Goal: Transaction & Acquisition: Book appointment/travel/reservation

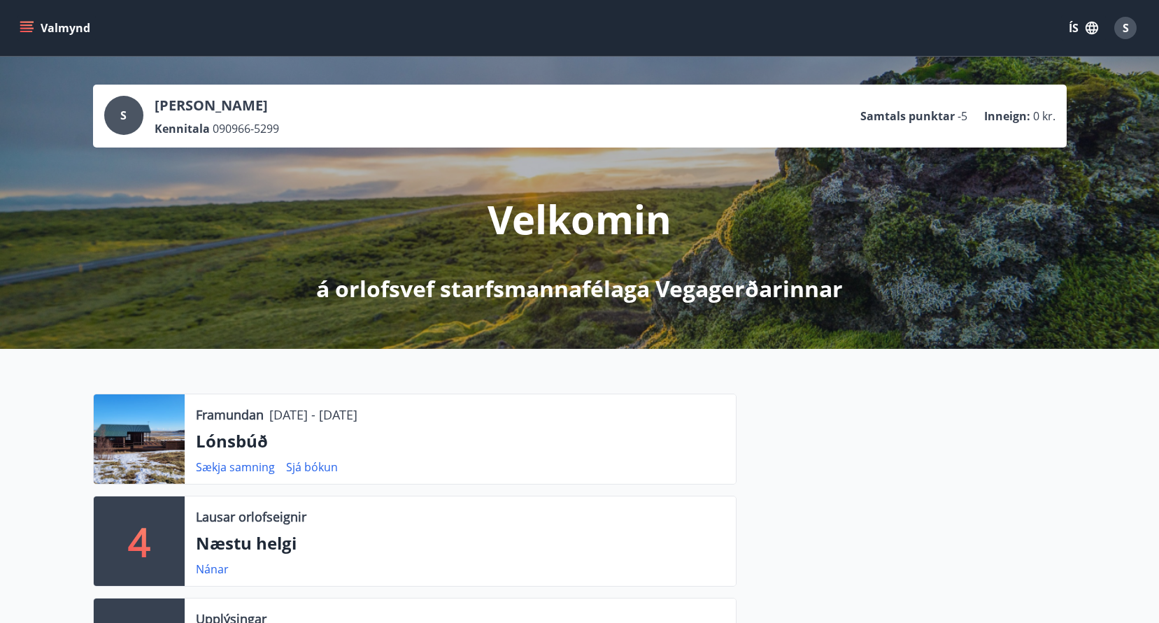
click at [25, 27] on icon "menu" at bounding box center [27, 28] width 14 height 14
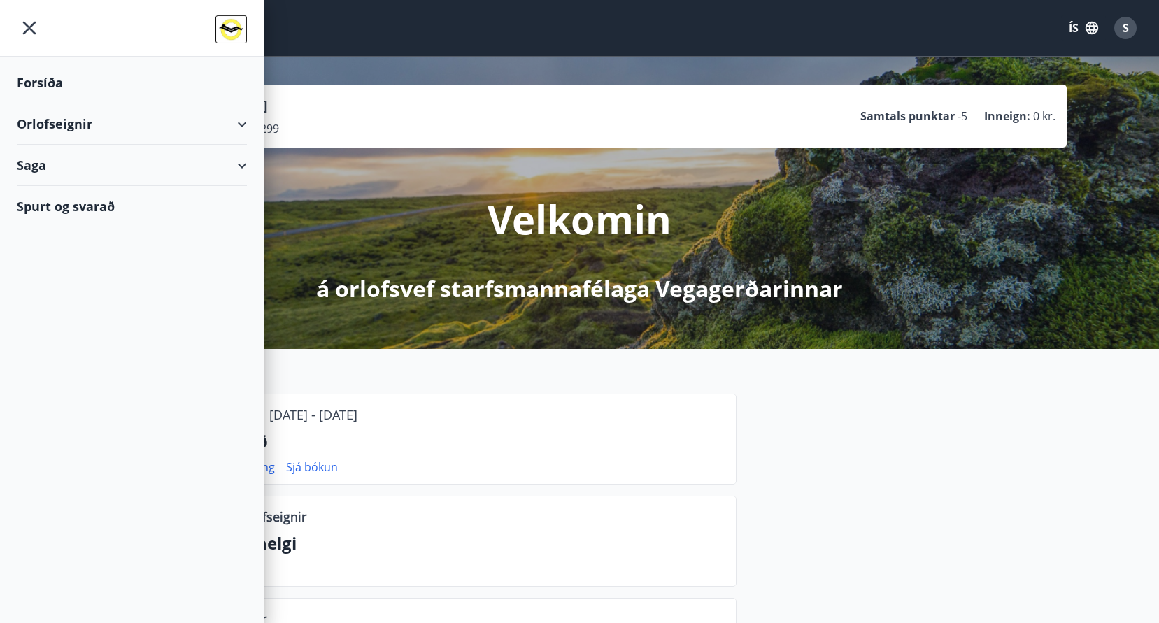
click at [66, 119] on div "Orlofseignir" at bounding box center [132, 123] width 230 height 41
click at [71, 185] on div "Bókunardagatal" at bounding box center [132, 188] width 208 height 29
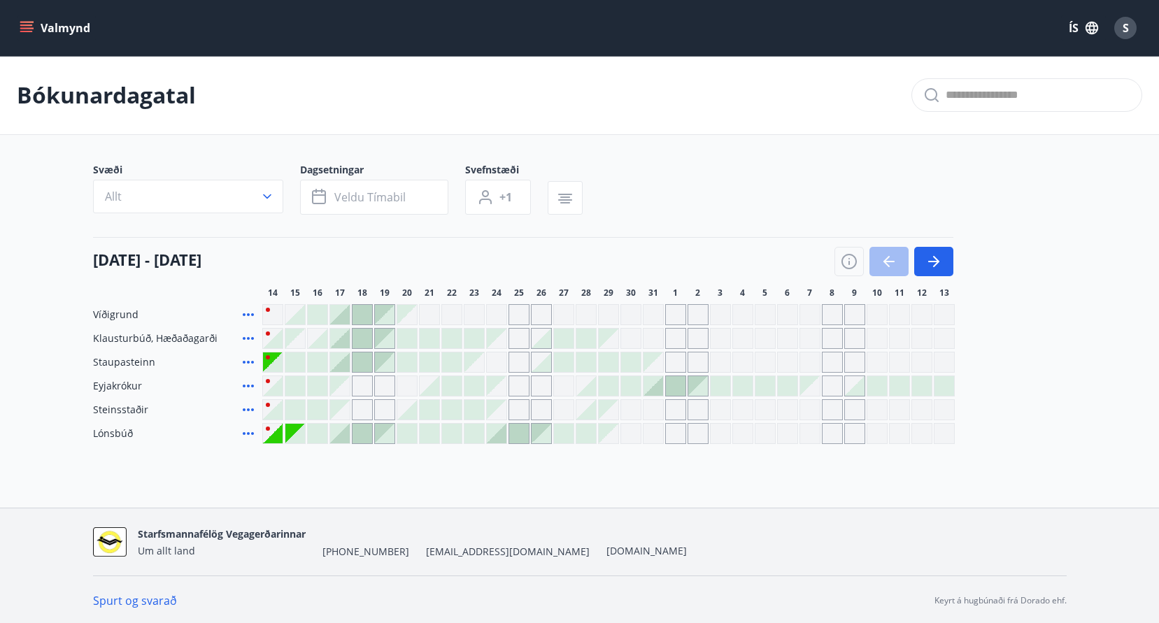
click at [296, 436] on div at bounding box center [295, 434] width 20 height 20
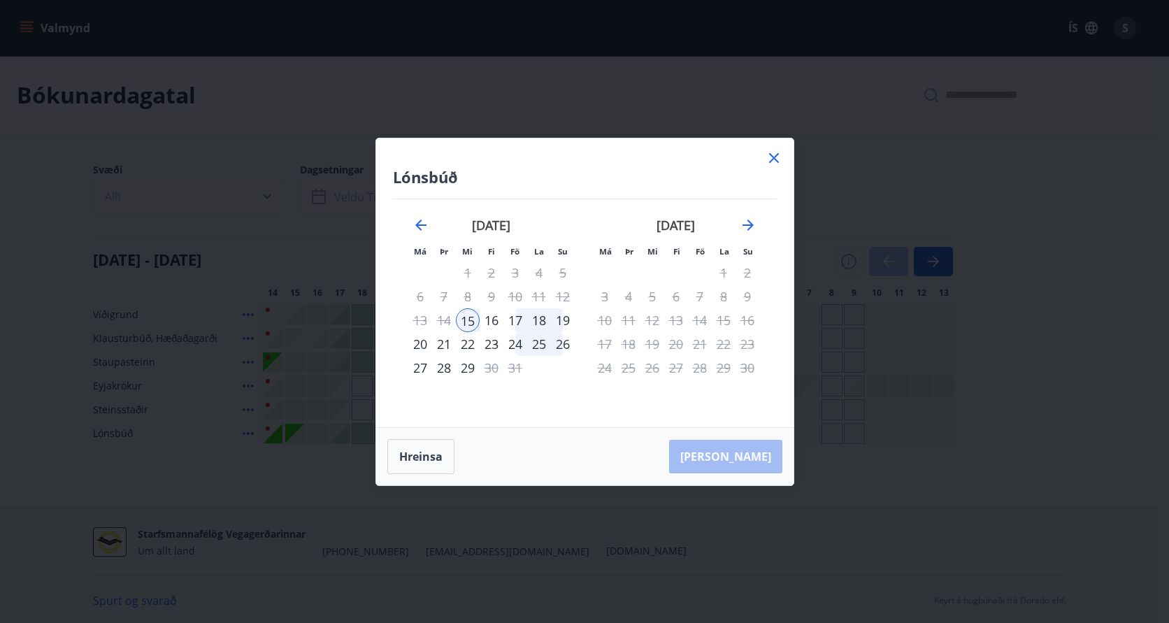
click at [494, 321] on div "16" at bounding box center [492, 320] width 24 height 24
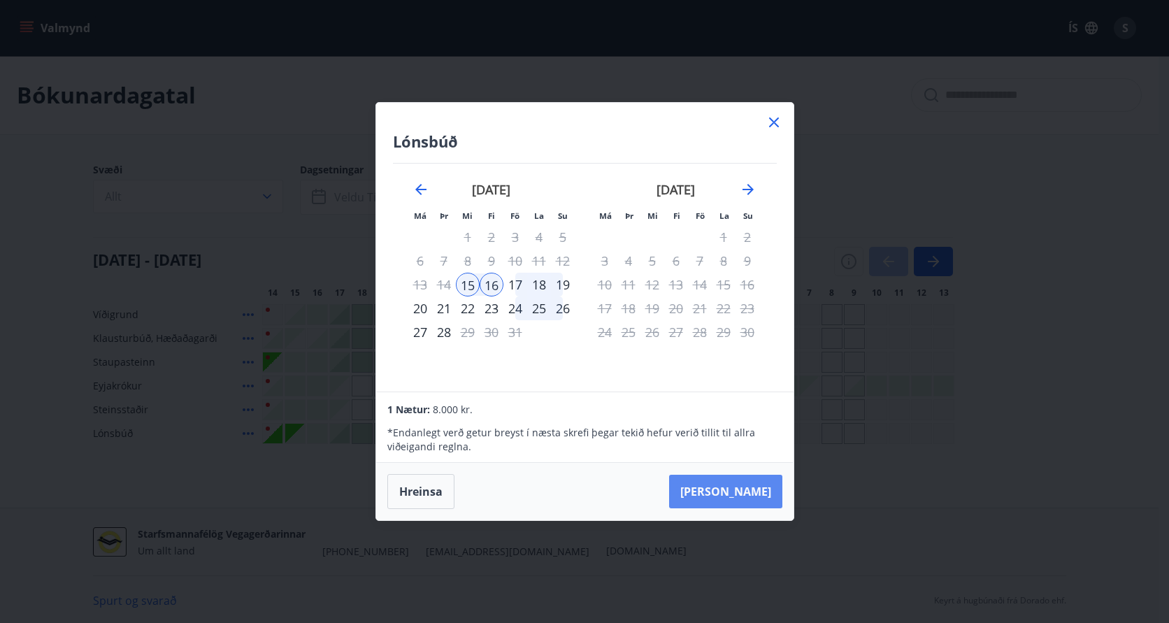
click at [750, 491] on button "[PERSON_NAME]" at bounding box center [725, 492] width 113 height 34
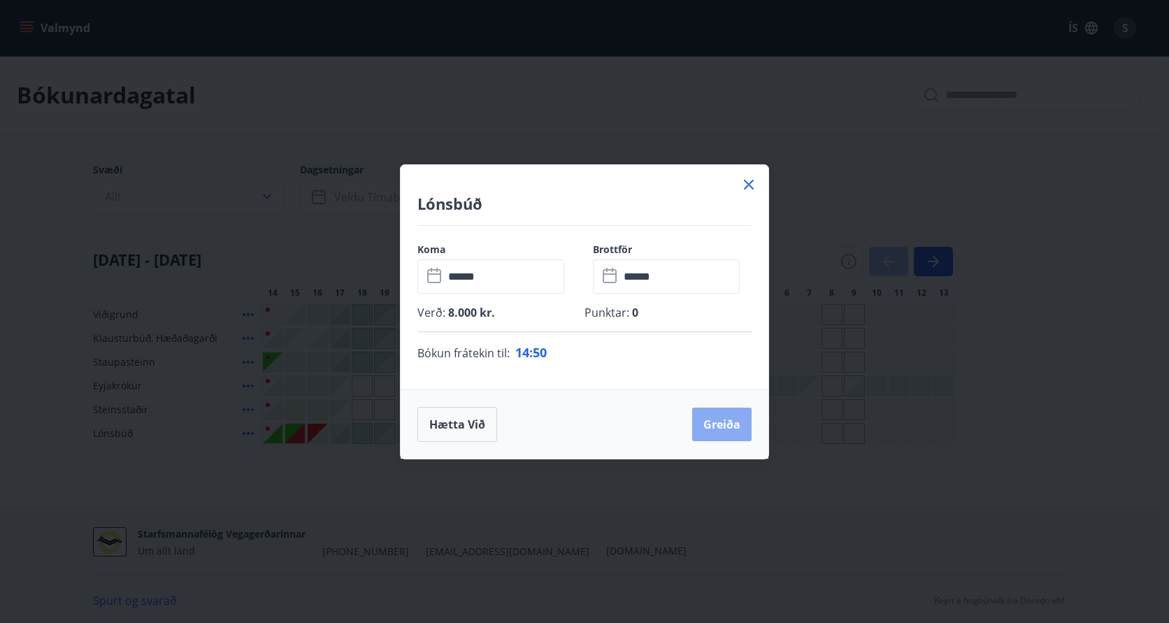
click at [724, 423] on button "Greiða" at bounding box center [721, 425] width 59 height 34
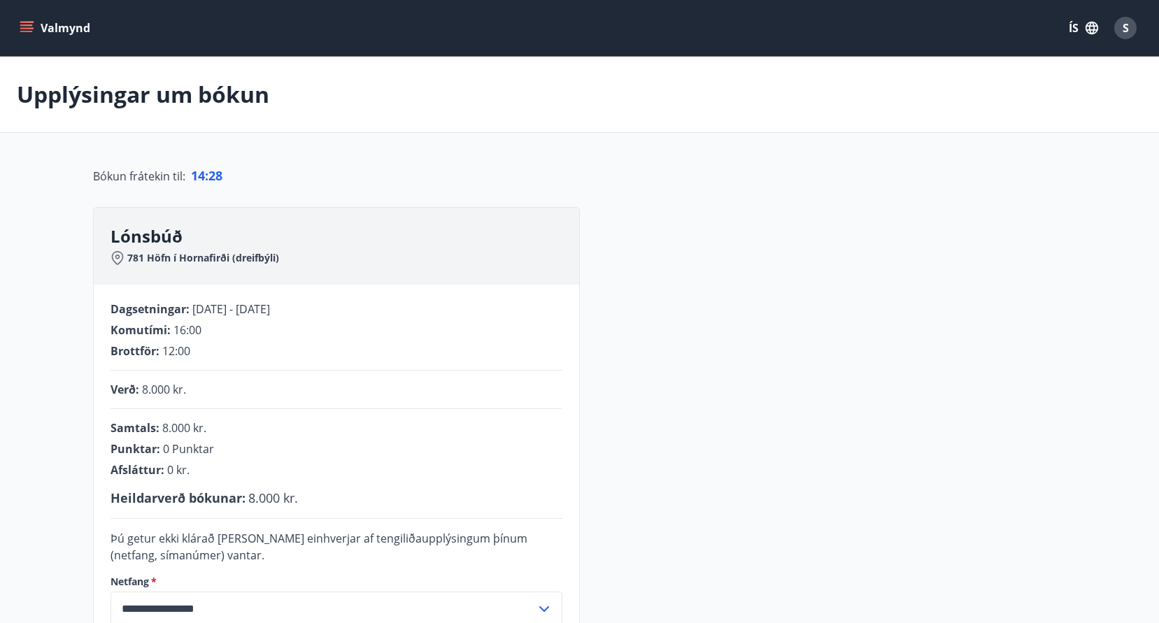
click at [801, 480] on div "**********" at bounding box center [579, 479] width 973 height 545
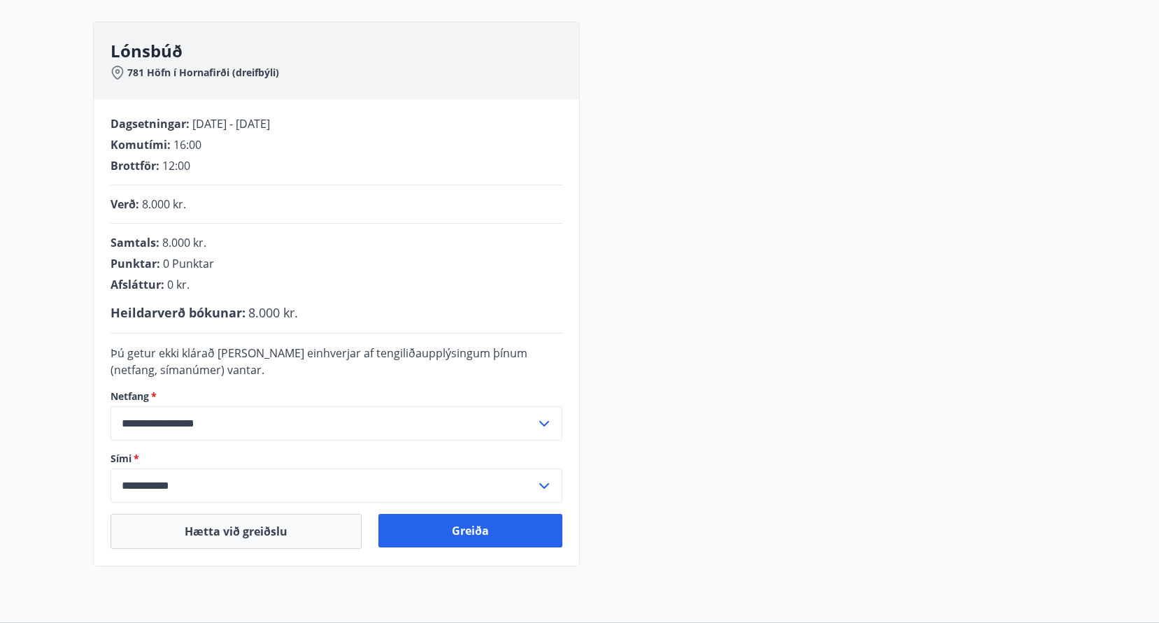
scroll to position [210, 0]
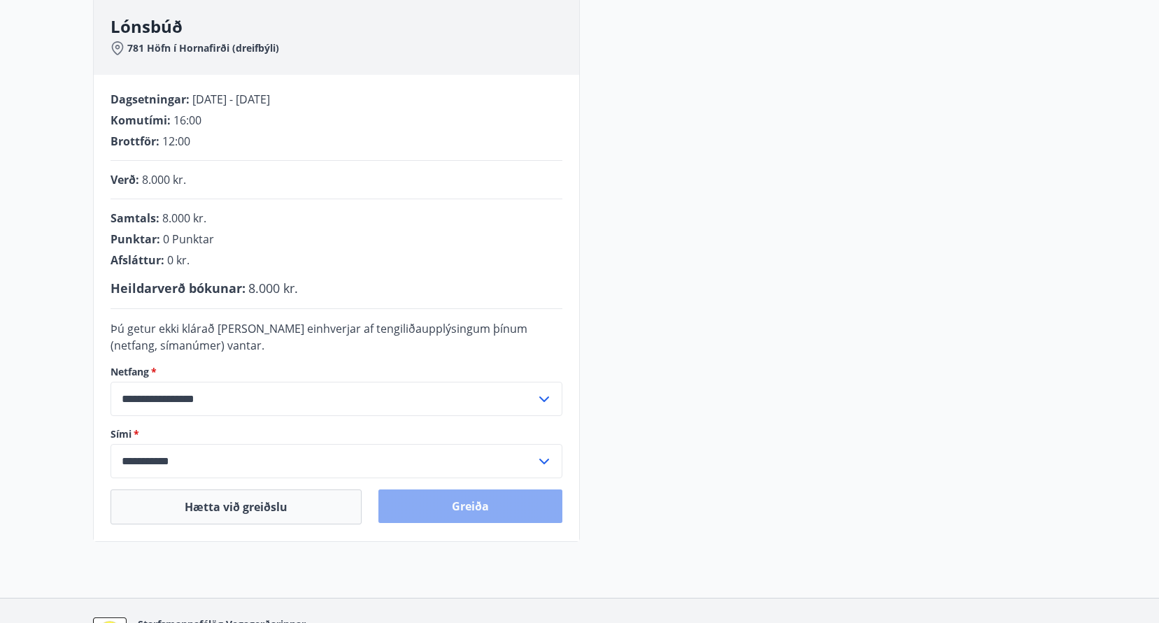
click at [467, 498] on button "Greiða" at bounding box center [470, 507] width 184 height 34
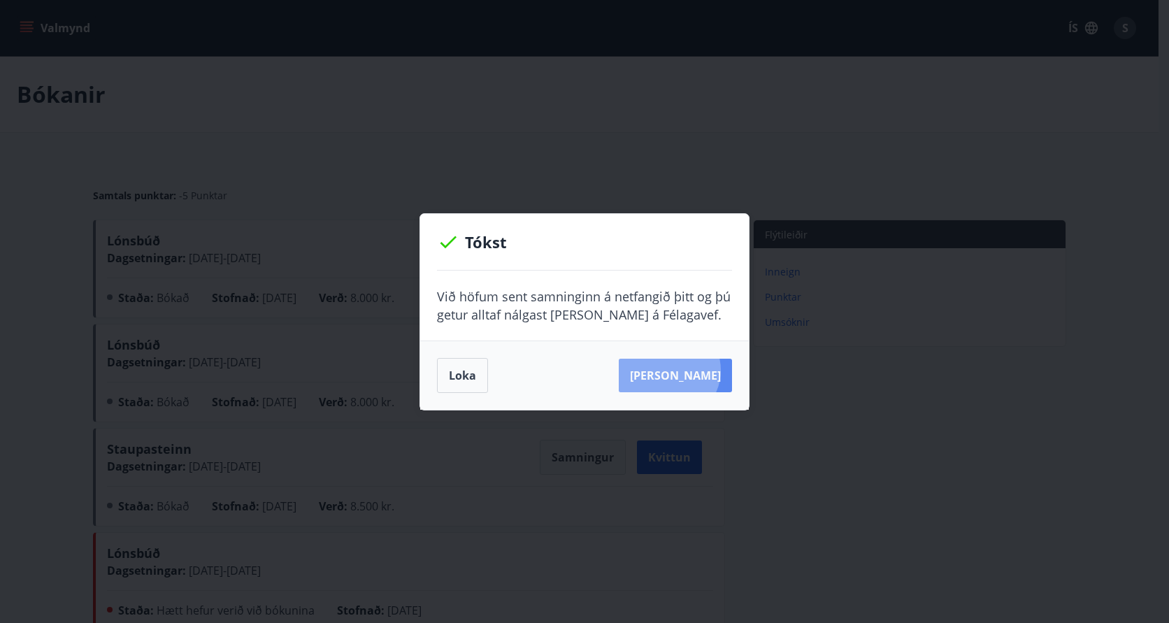
click at [690, 370] on button "[PERSON_NAME]" at bounding box center [675, 376] width 113 height 34
click at [456, 372] on button "Loka" at bounding box center [462, 375] width 51 height 35
